Goal: Transaction & Acquisition: Purchase product/service

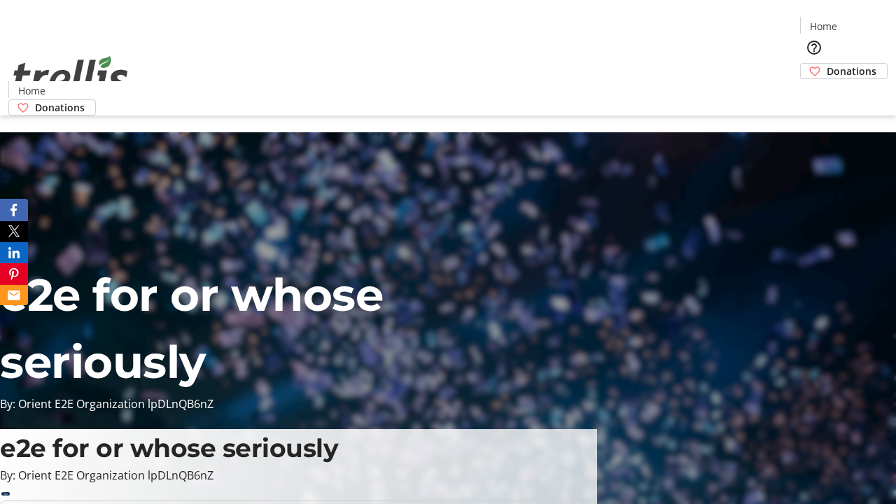
click at [826, 64] on span "Donations" at bounding box center [851, 71] width 50 height 15
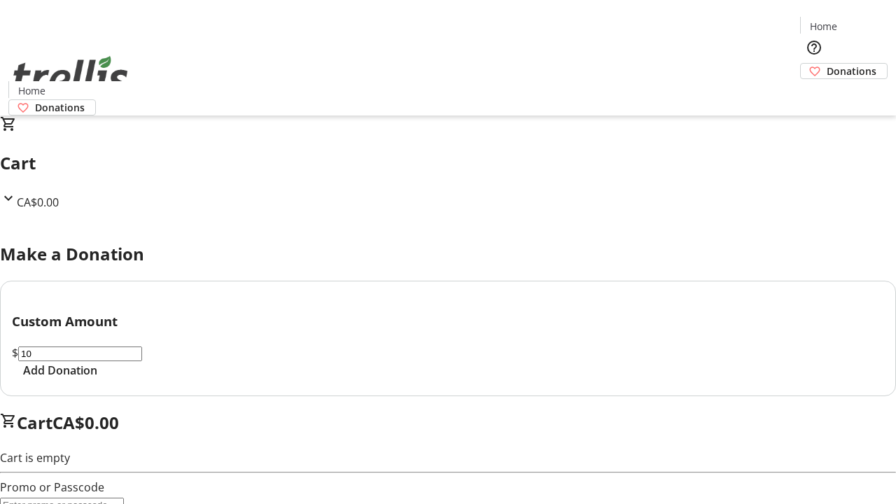
click at [97, 379] on span "Add Donation" at bounding box center [60, 370] width 74 height 17
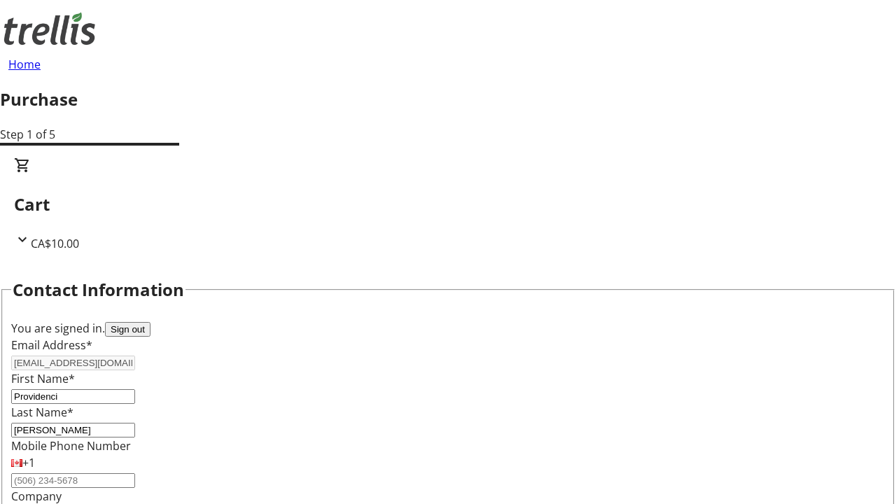
scroll to position [227, 0]
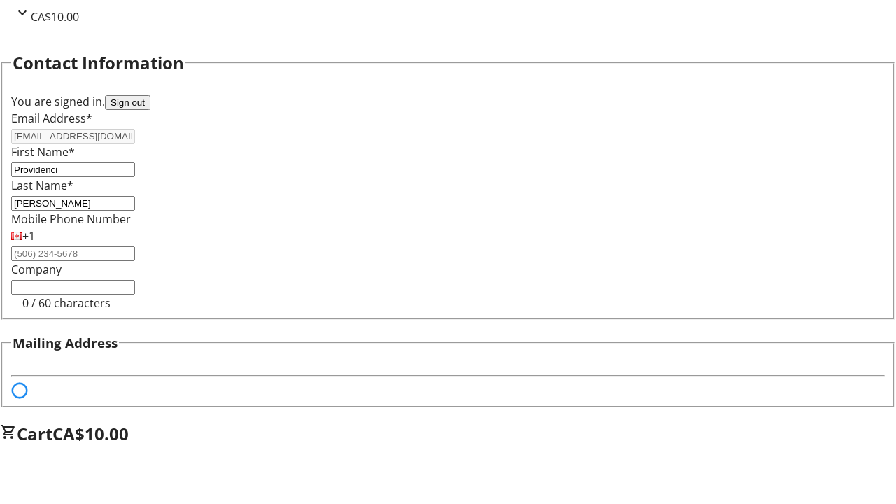
select select "BC"
select select "CA"
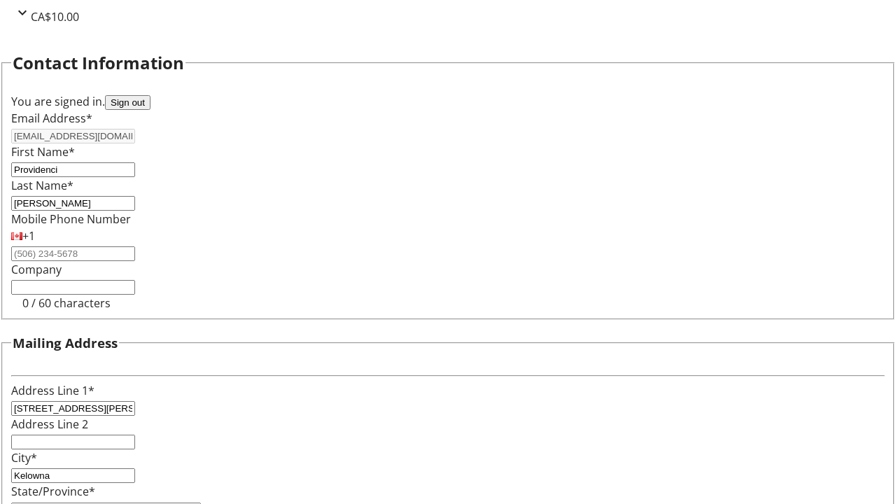
type input "V1Y 0C2"
